Goal: Task Accomplishment & Management: Manage account settings

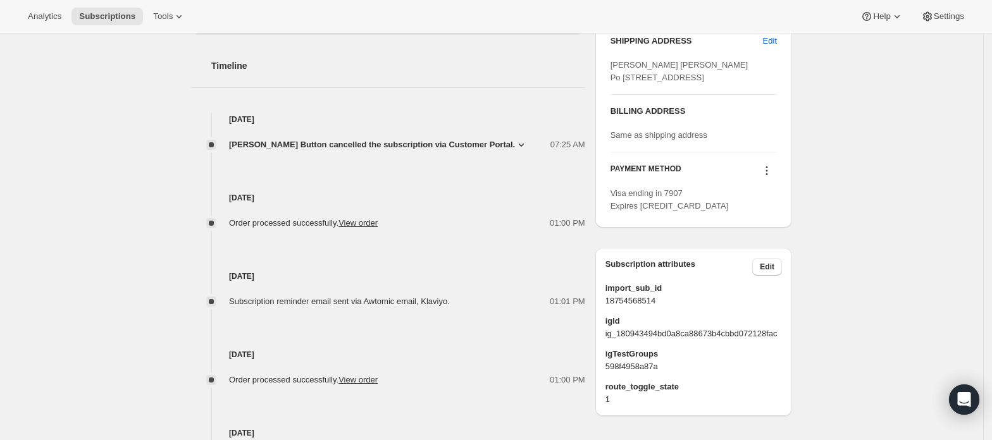
scroll to position [244, 0]
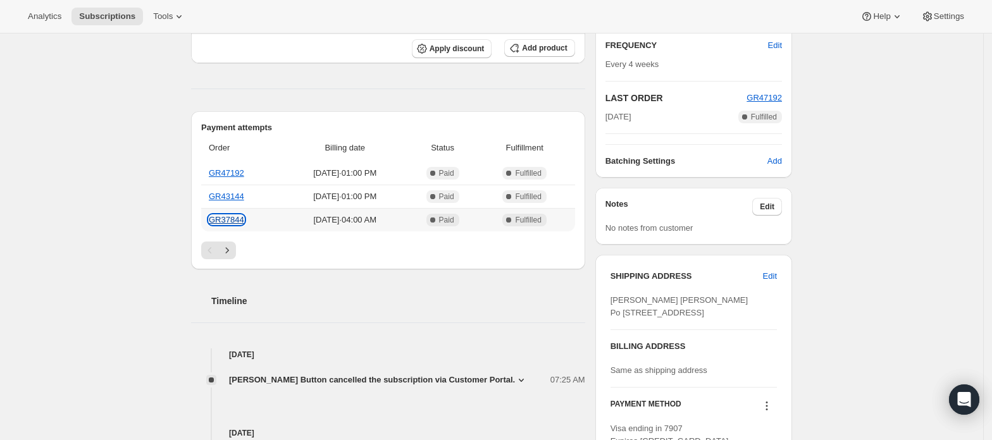
click at [234, 225] on link "GR37844" at bounding box center [226, 219] width 35 height 9
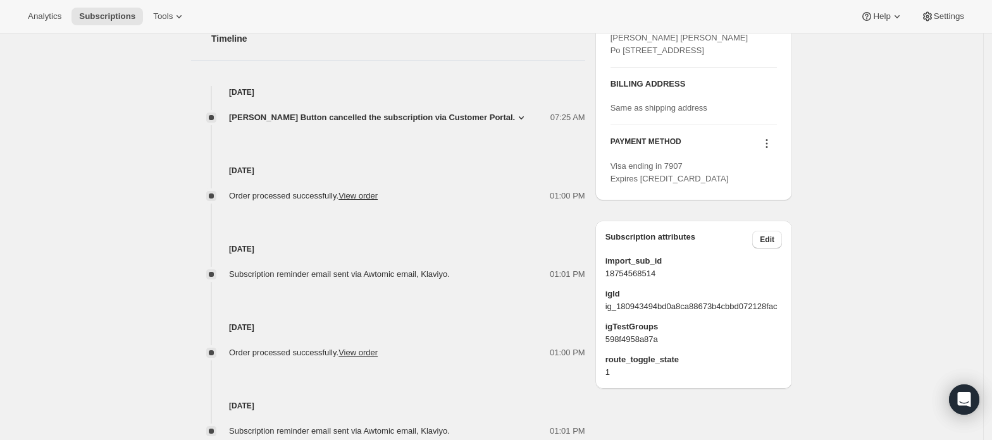
scroll to position [581, 0]
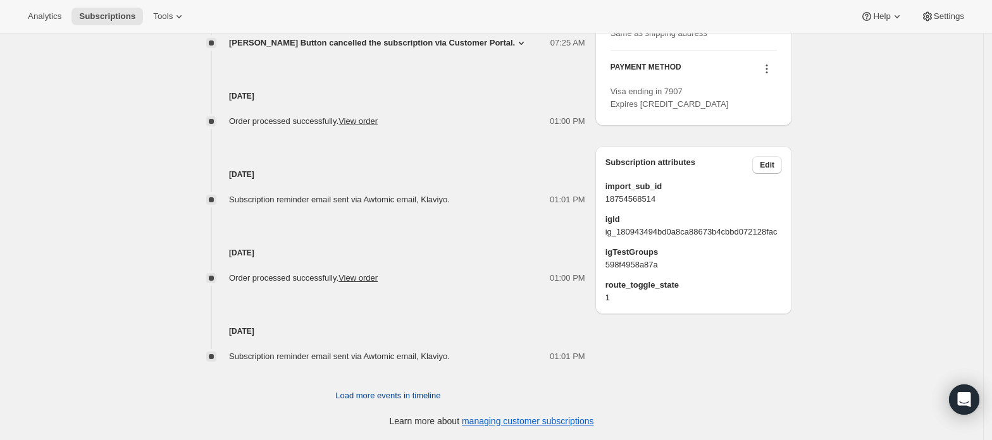
click at [416, 404] on button "Load more events in timeline" at bounding box center [388, 396] width 120 height 20
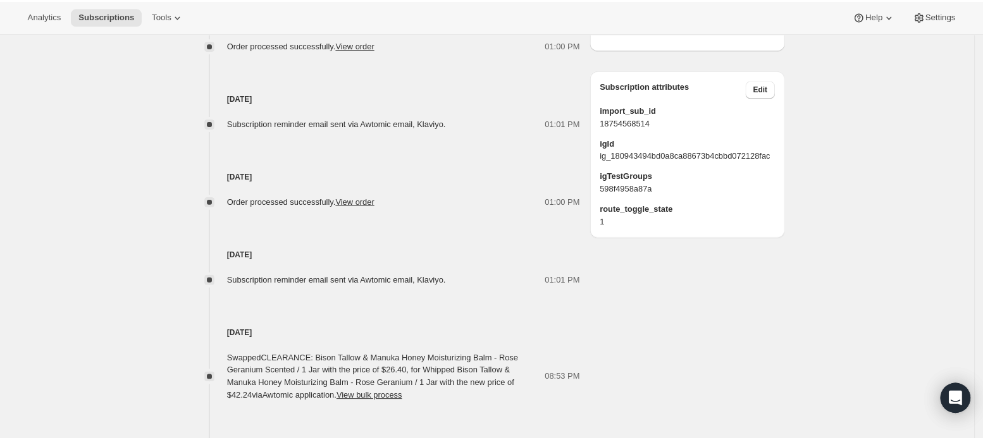
scroll to position [666, 0]
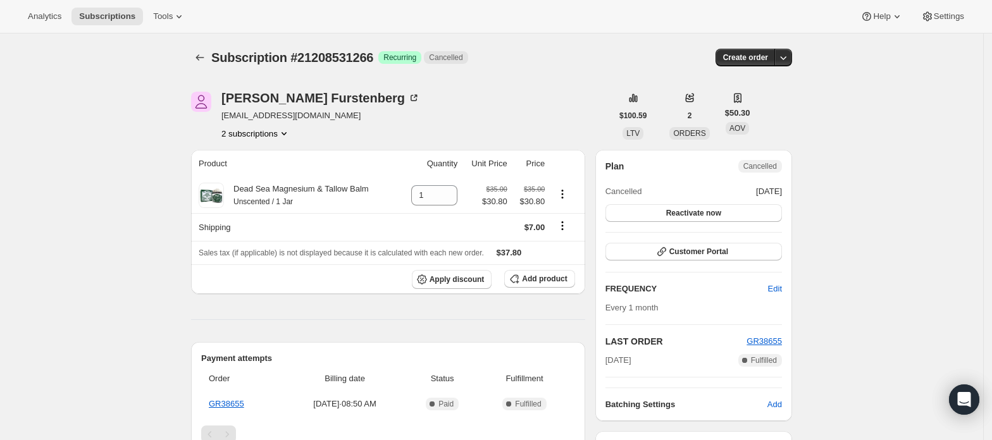
click at [282, 130] on icon "Product actions" at bounding box center [284, 133] width 13 height 13
click at [277, 154] on span "21208498498" at bounding box center [260, 157] width 88 height 13
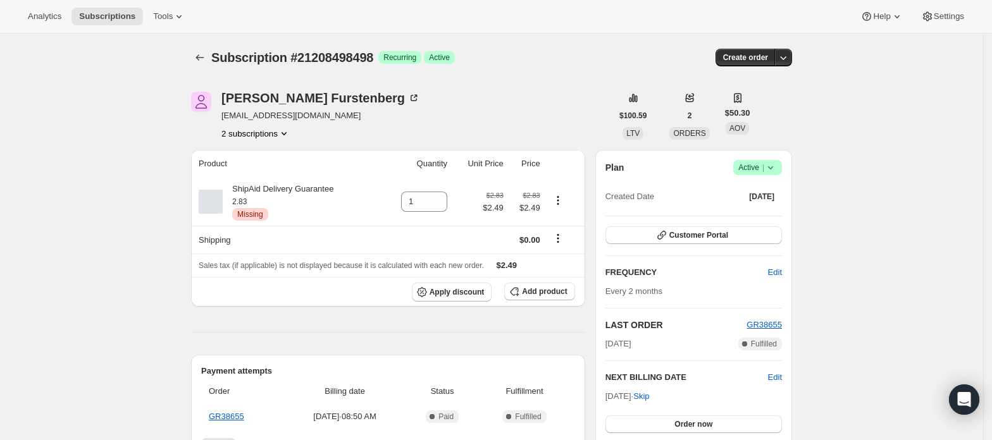
click at [754, 168] on span "Active |" at bounding box center [757, 167] width 39 height 13
click at [748, 215] on span "Cancel subscription" at bounding box center [762, 213] width 71 height 9
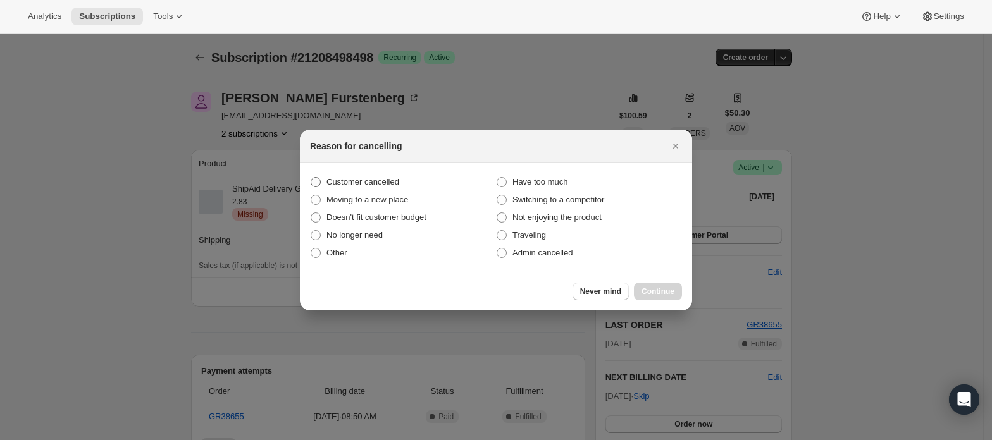
click at [359, 181] on span "Customer cancelled" at bounding box center [362, 181] width 73 height 9
click at [311, 178] on input "Customer cancelled" at bounding box center [311, 177] width 1 height 1
radio input "true"
click at [652, 292] on span "Continue" at bounding box center [658, 292] width 33 height 10
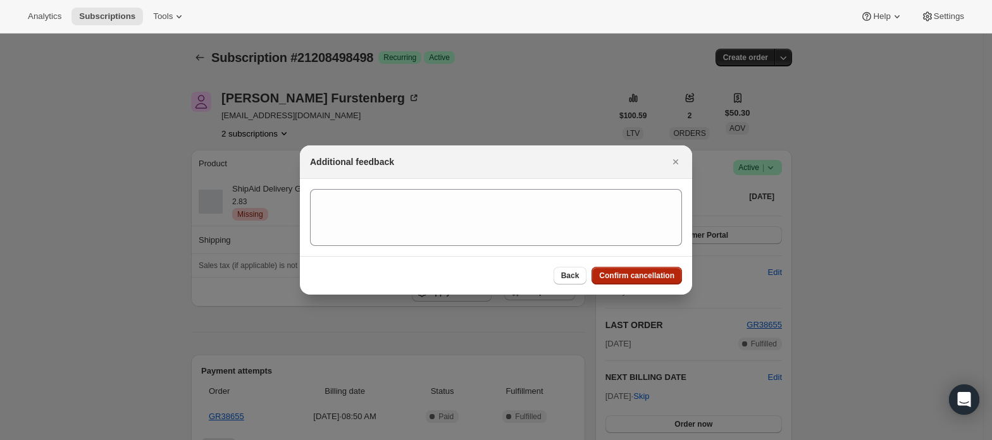
click at [646, 277] on span "Confirm cancellation" at bounding box center [636, 276] width 75 height 10
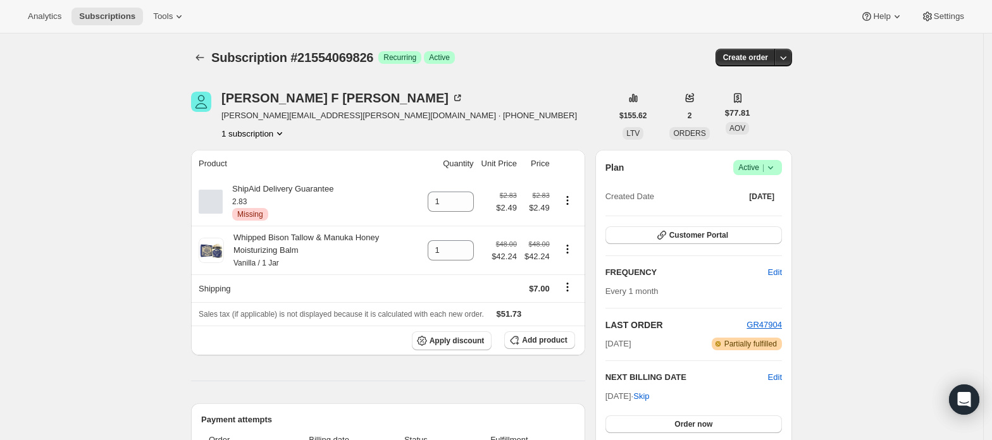
click at [762, 170] on span "Active |" at bounding box center [757, 167] width 39 height 13
click at [766, 209] on span "Cancel subscription" at bounding box center [762, 213] width 71 height 9
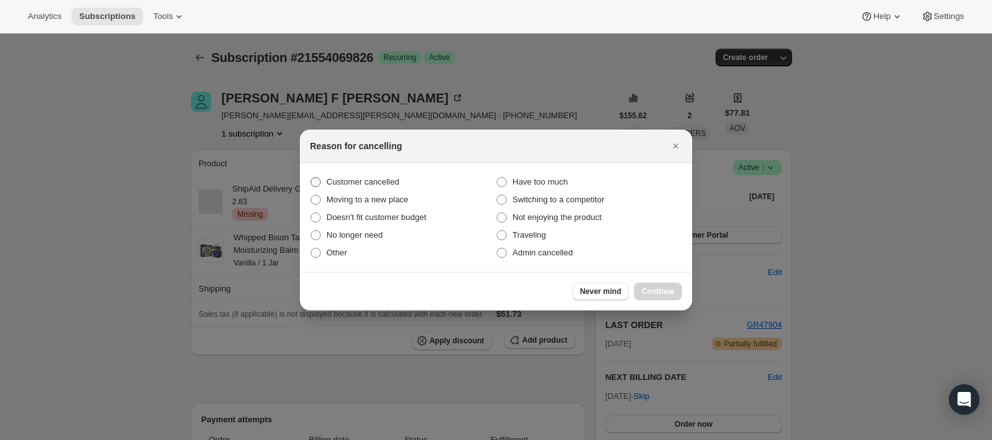
click at [406, 186] on label "Customer cancelled" at bounding box center [403, 182] width 186 height 18
click at [311, 178] on input "Customer cancelled" at bounding box center [311, 177] width 1 height 1
radio input "true"
click at [668, 299] on button "Continue" at bounding box center [658, 292] width 48 height 18
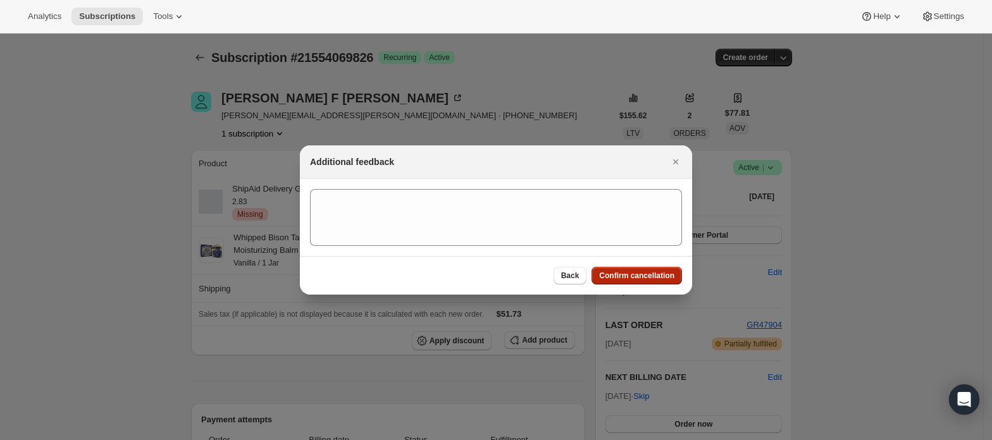
click at [656, 273] on span "Confirm cancellation" at bounding box center [636, 276] width 75 height 10
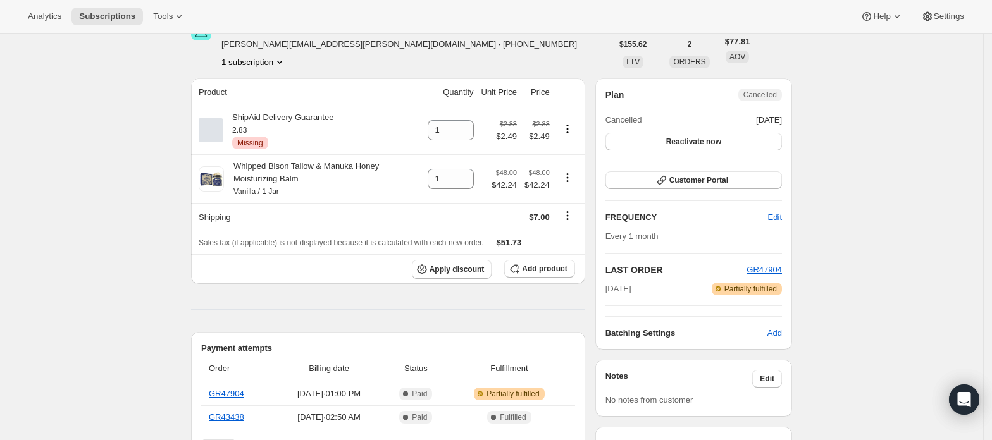
scroll to position [168, 0]
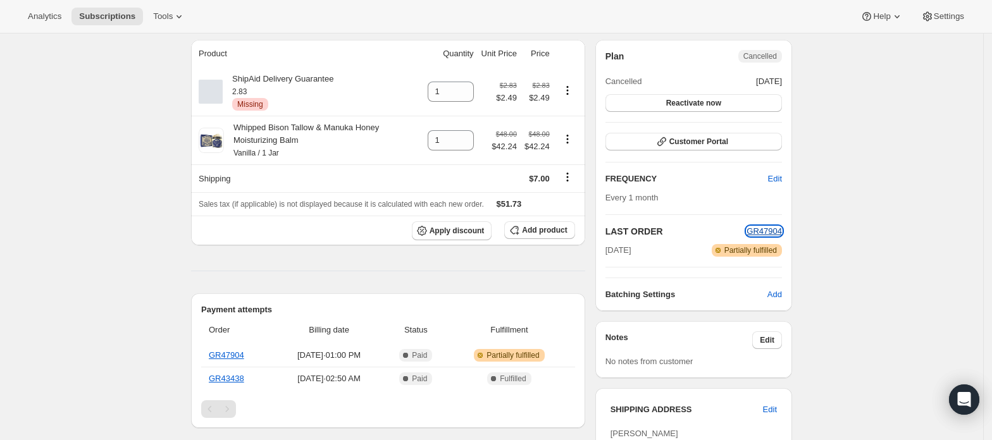
click at [769, 232] on span "GR47904" at bounding box center [764, 231] width 35 height 9
